Goal: Transaction & Acquisition: Purchase product/service

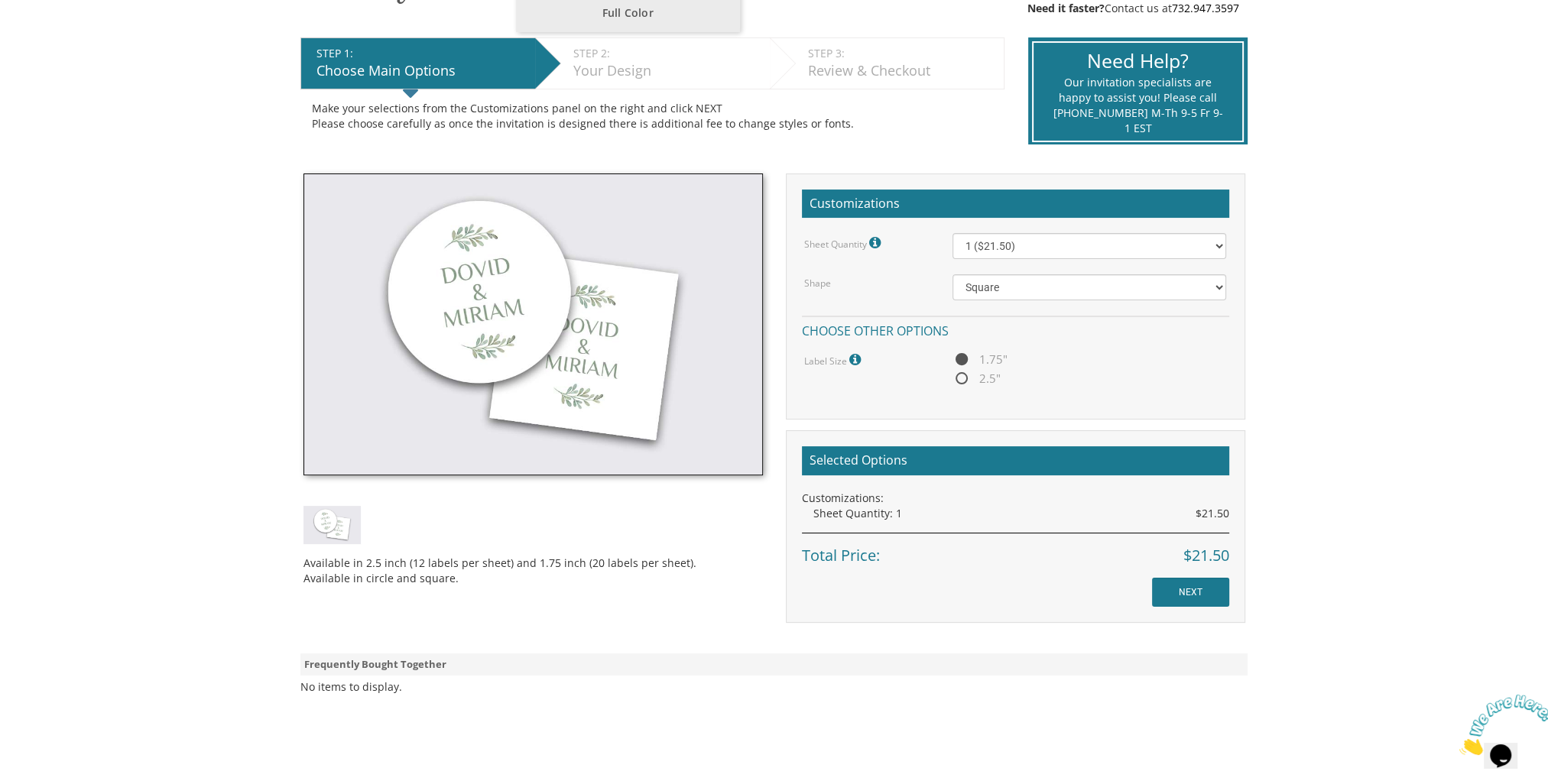
scroll to position [306, 0]
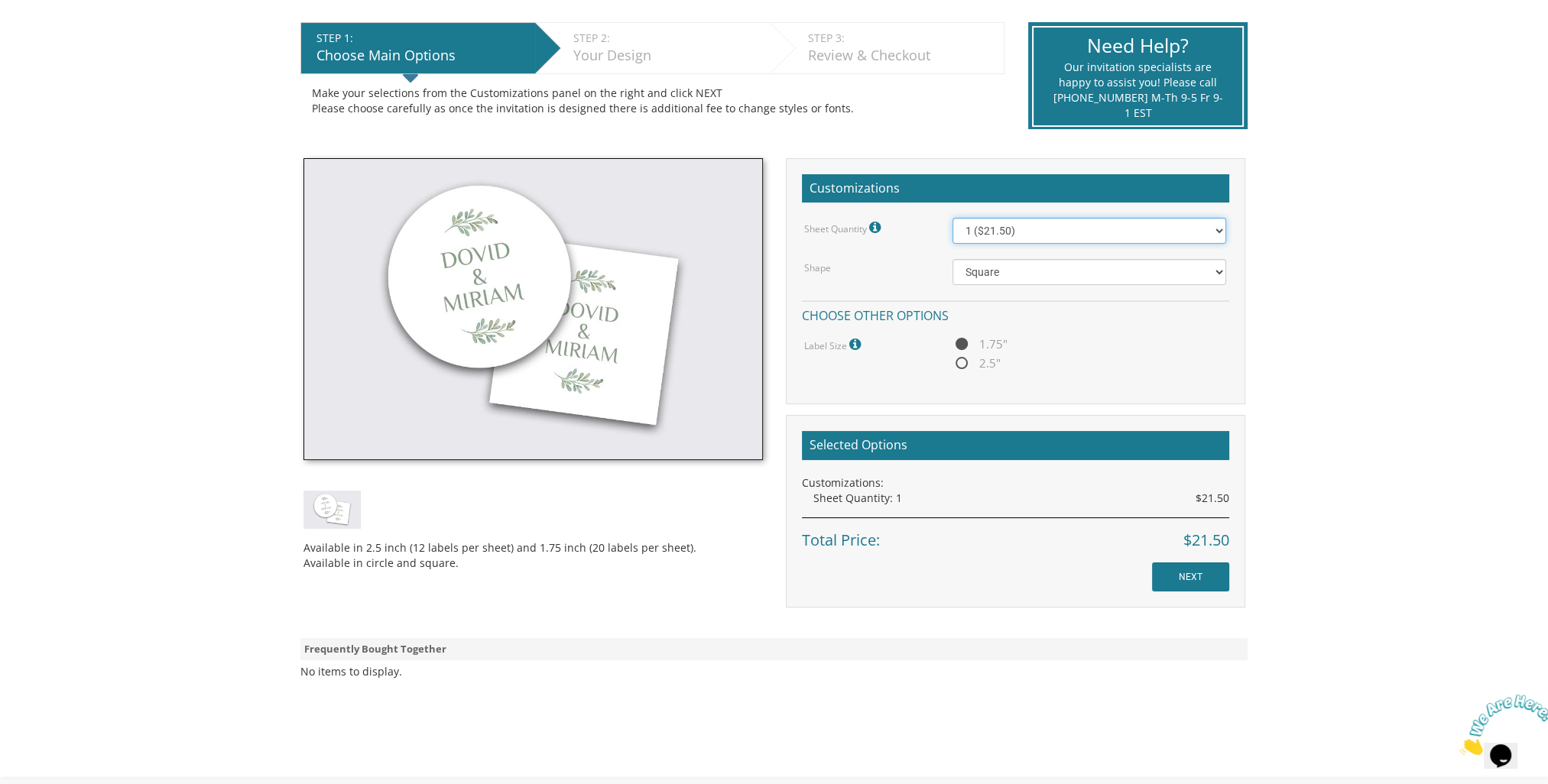
click at [987, 231] on select "1 ($21.50) 2 ($25.00) 3 ($28.50) 4 ($32.00) 5 ($35.50) 6 ($39.00) 7 ($42.50) 8 …" at bounding box center [1090, 231] width 274 height 26
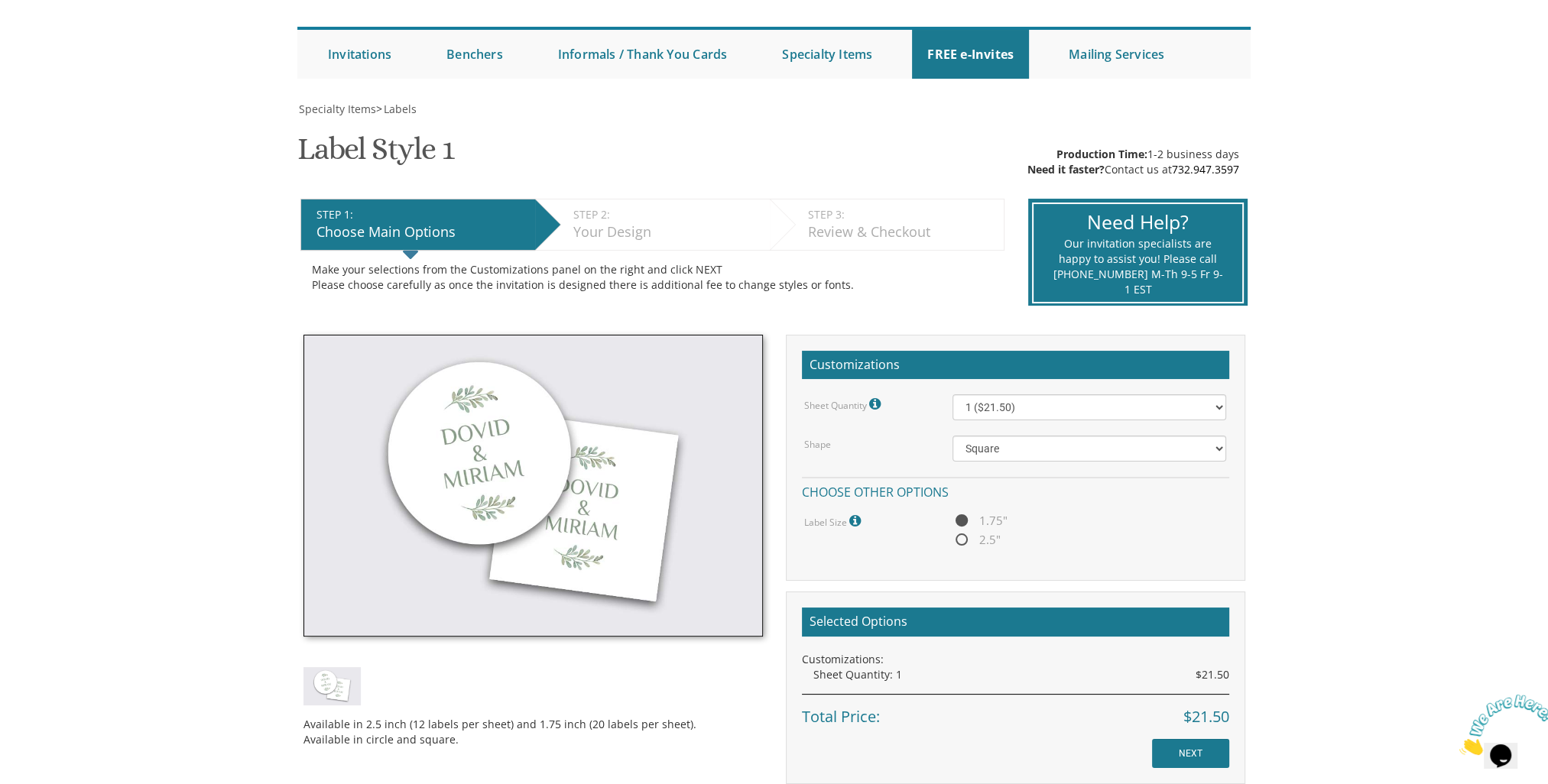
scroll to position [153, 0]
